Goal: Task Accomplishment & Management: Use online tool/utility

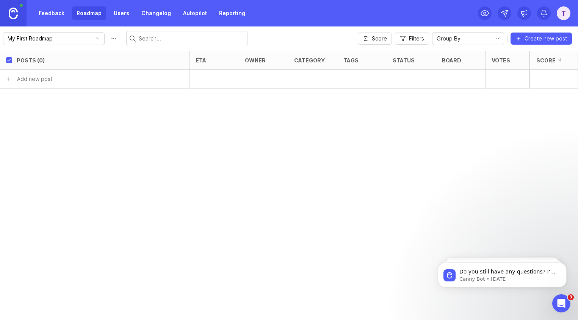
click at [19, 6] on link at bounding box center [13, 13] width 27 height 27
click at [558, 17] on div "T" at bounding box center [563, 13] width 14 height 14
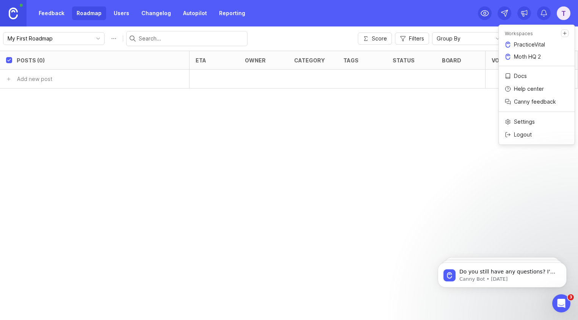
click at [343, 106] on div "Posts (0) eta owner category tags status board Votes Impact Effort Score Add ne…" at bounding box center [289, 186] width 578 height 270
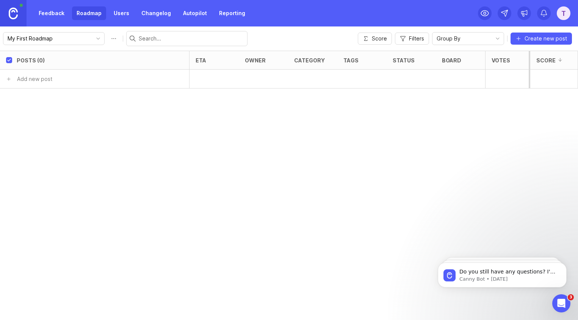
click at [565, 12] on div "T" at bounding box center [563, 13] width 14 height 14
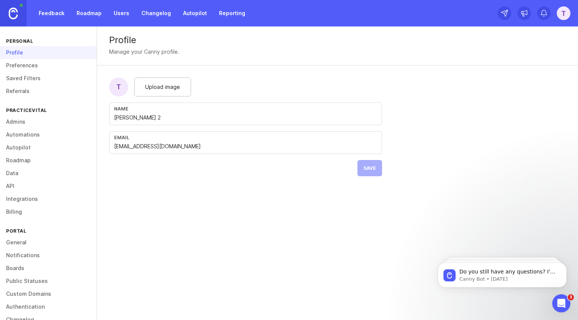
click at [24, 125] on link "Admins" at bounding box center [48, 122] width 97 height 13
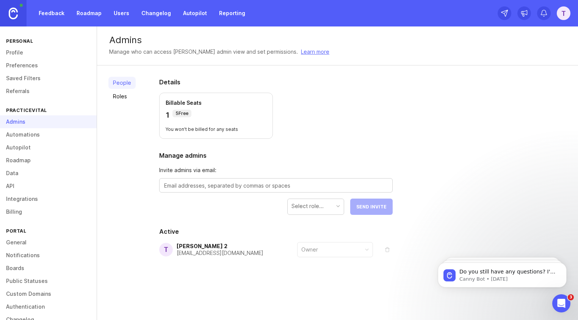
click at [127, 98] on link "Roles" at bounding box center [121, 97] width 27 height 12
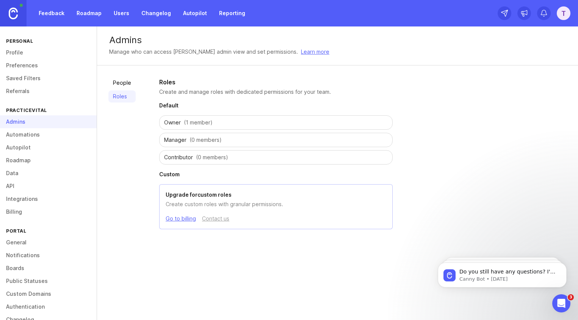
click at [125, 82] on link "People" at bounding box center [121, 83] width 27 height 12
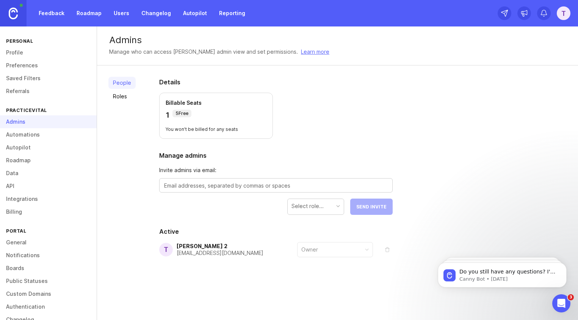
click at [16, 13] on img at bounding box center [13, 14] width 9 height 12
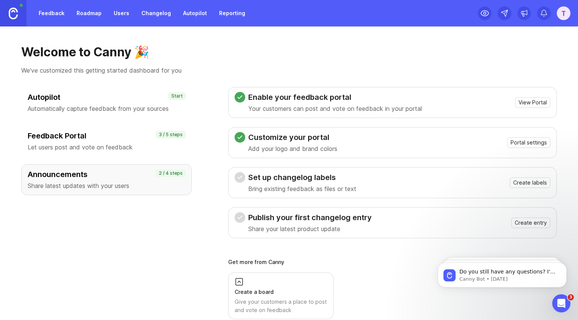
click at [563, 14] on div "T" at bounding box center [563, 13] width 14 height 14
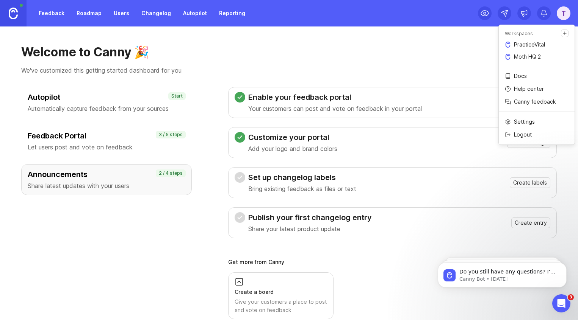
click at [541, 55] on link "Moth HQ 2" at bounding box center [536, 57] width 76 height 12
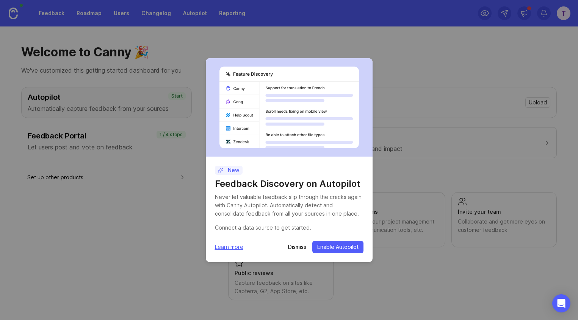
click at [297, 247] on p "Dismiss" at bounding box center [297, 248] width 18 height 8
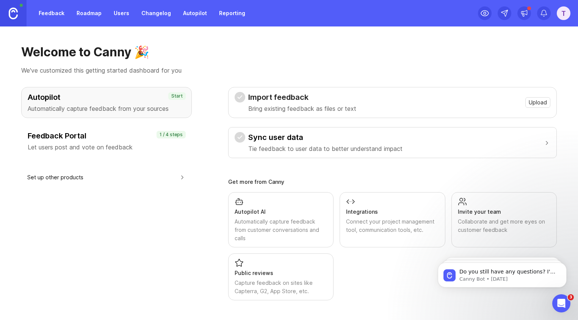
click at [404, 100] on div "Import feedback Bring existing feedback as files or text Upload" at bounding box center [391, 102] width 315 height 21
click at [527, 100] on button "Upload" at bounding box center [537, 102] width 25 height 11
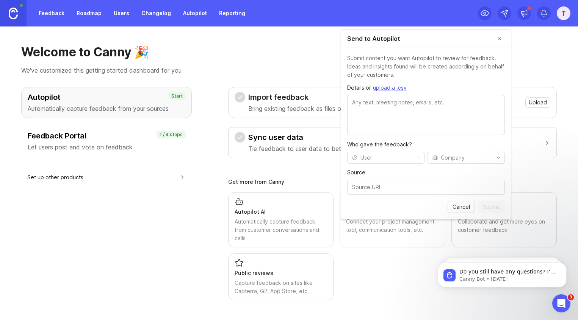
click at [384, 88] on span "upload a .csv" at bounding box center [390, 88] width 34 height 8
click at [258, 269] on div "Public reviews" at bounding box center [280, 273] width 92 height 8
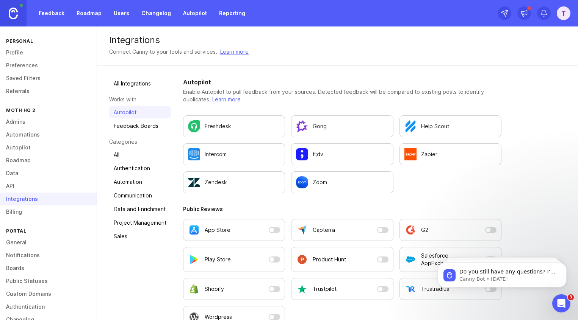
scroll to position [3, 0]
